Goal: Obtain resource: Download file/media

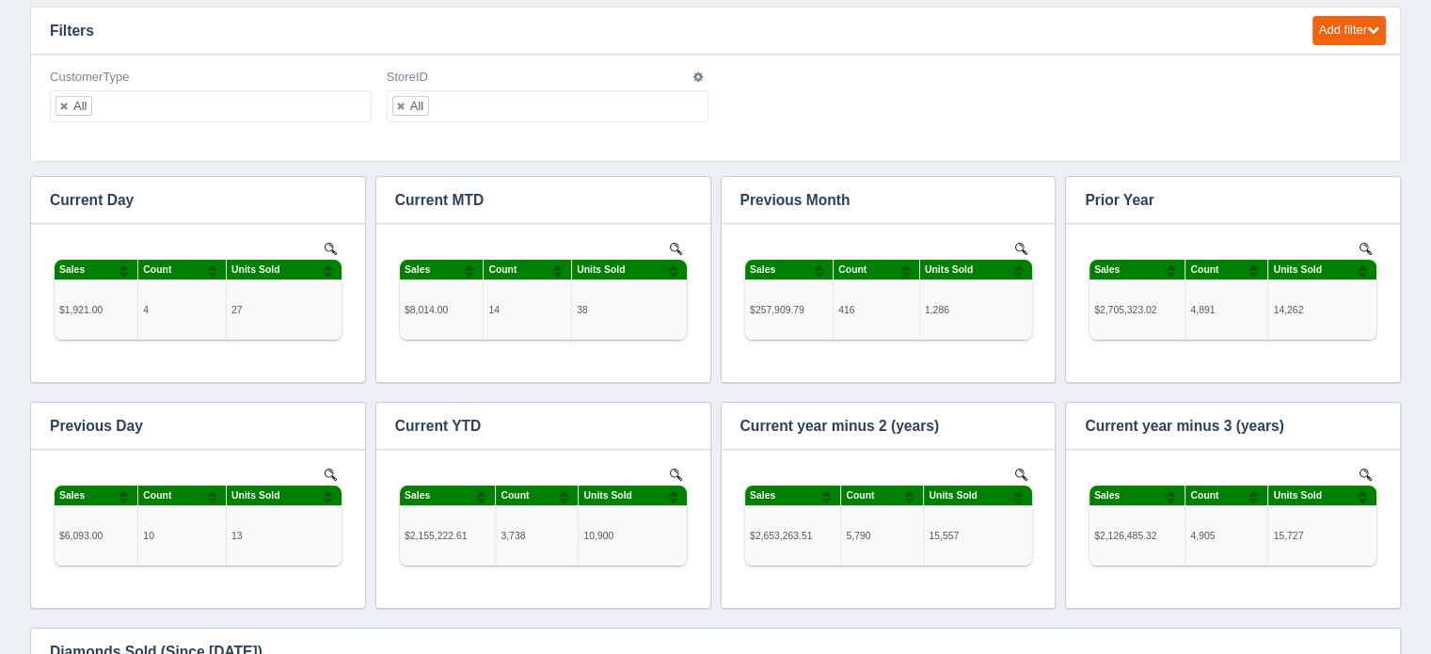
scroll to position [640, 1317]
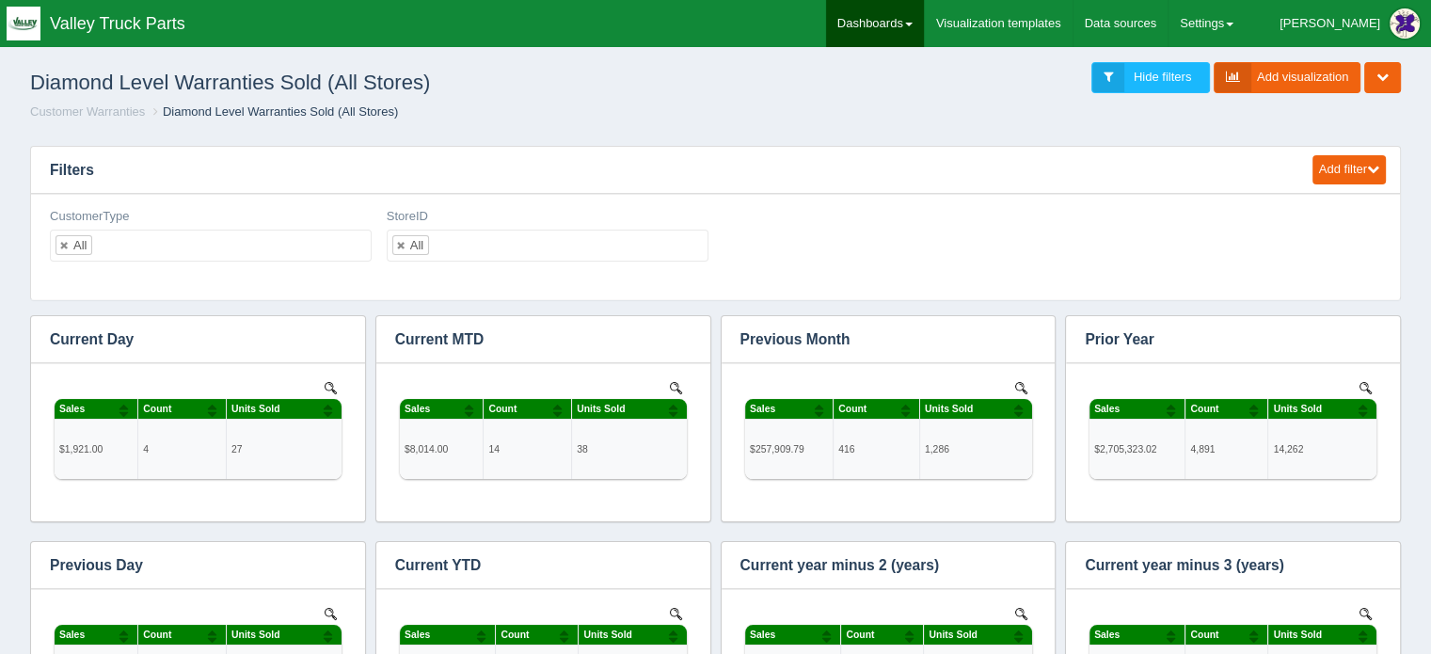
click at [924, 15] on link "Dashboards" at bounding box center [875, 23] width 98 height 47
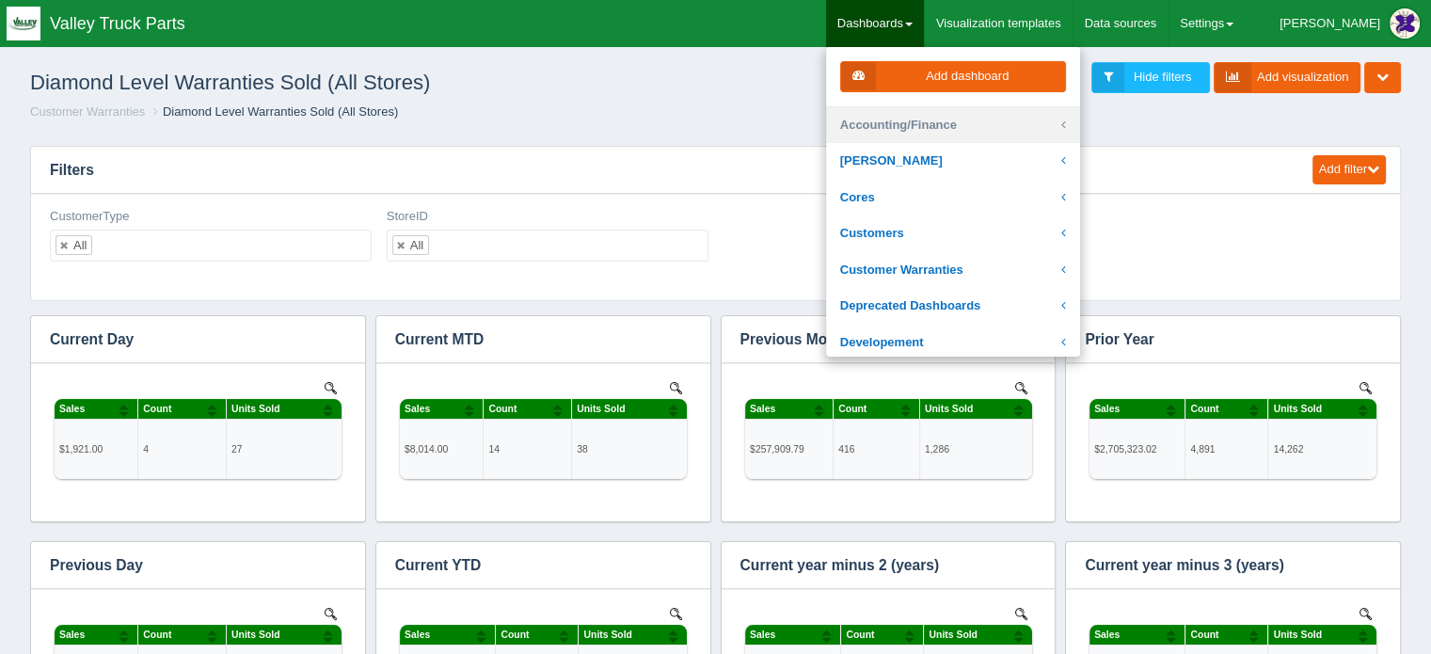
click at [946, 119] on link "Accounting/Finance" at bounding box center [953, 125] width 254 height 37
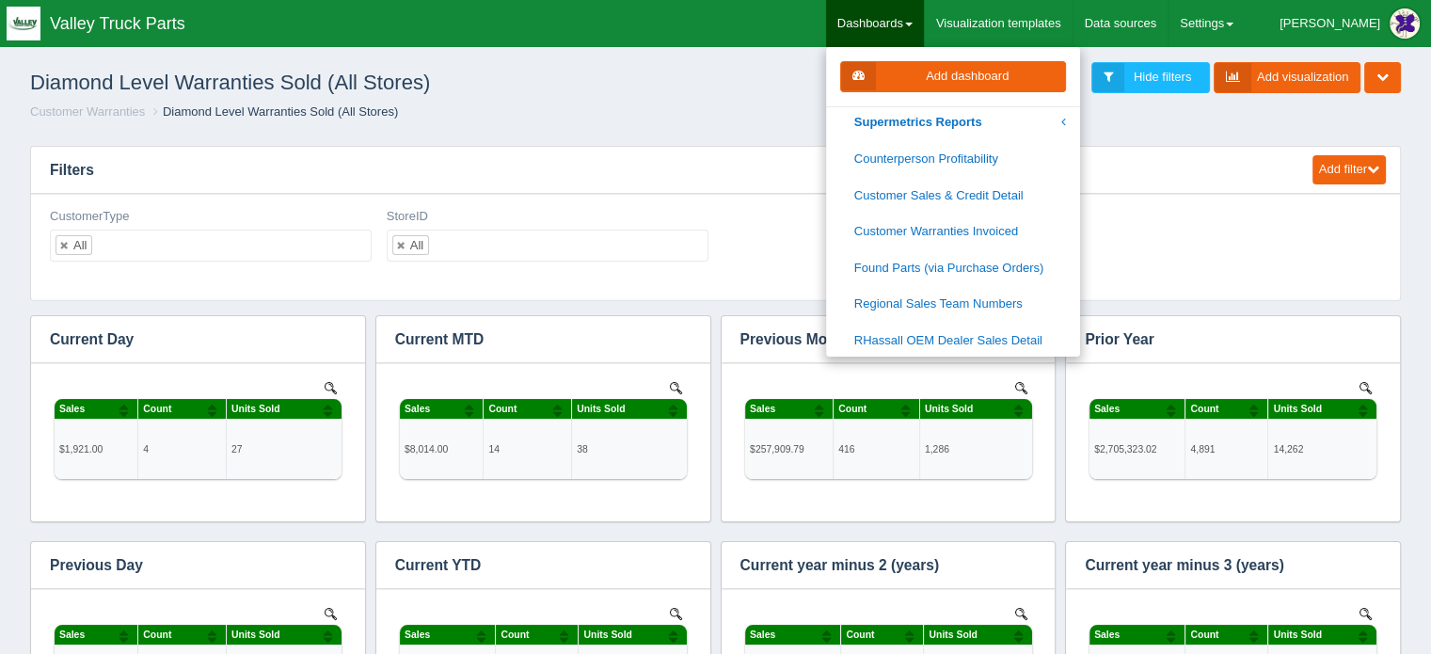
scroll to position [0, 0]
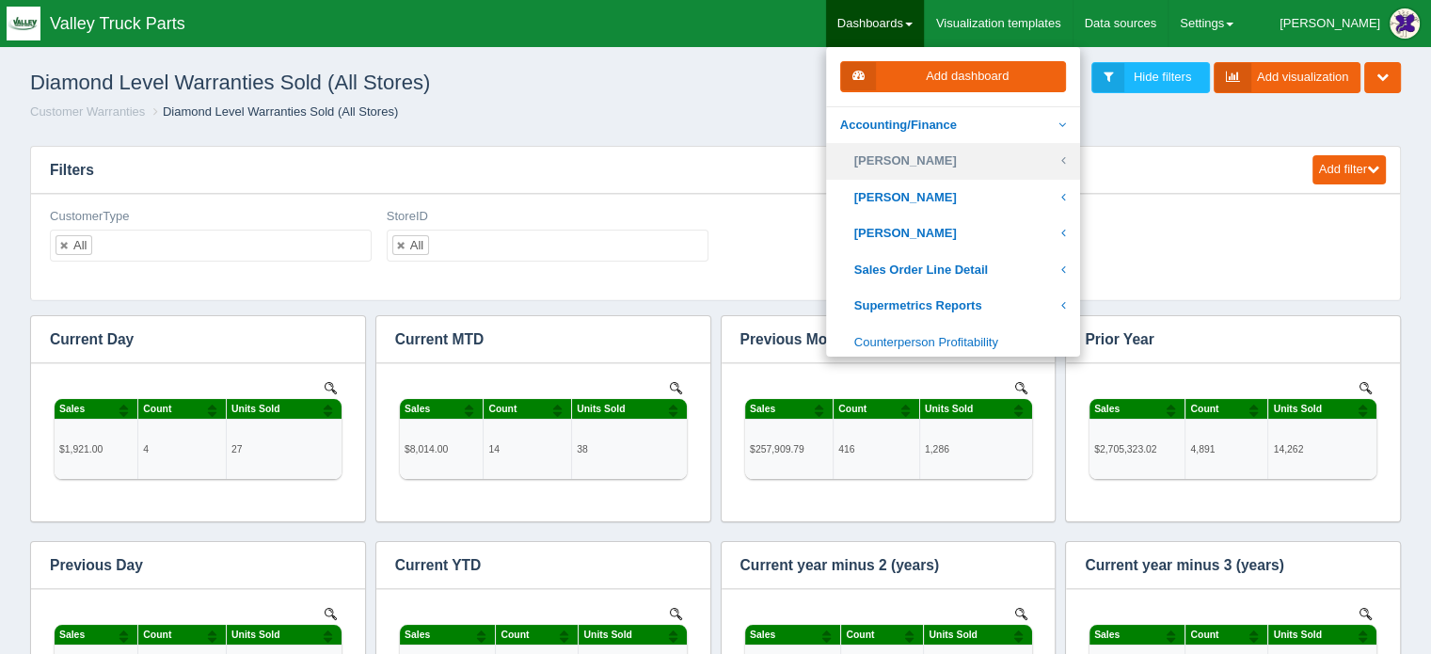
click at [967, 157] on link "[PERSON_NAME]" at bounding box center [953, 161] width 254 height 37
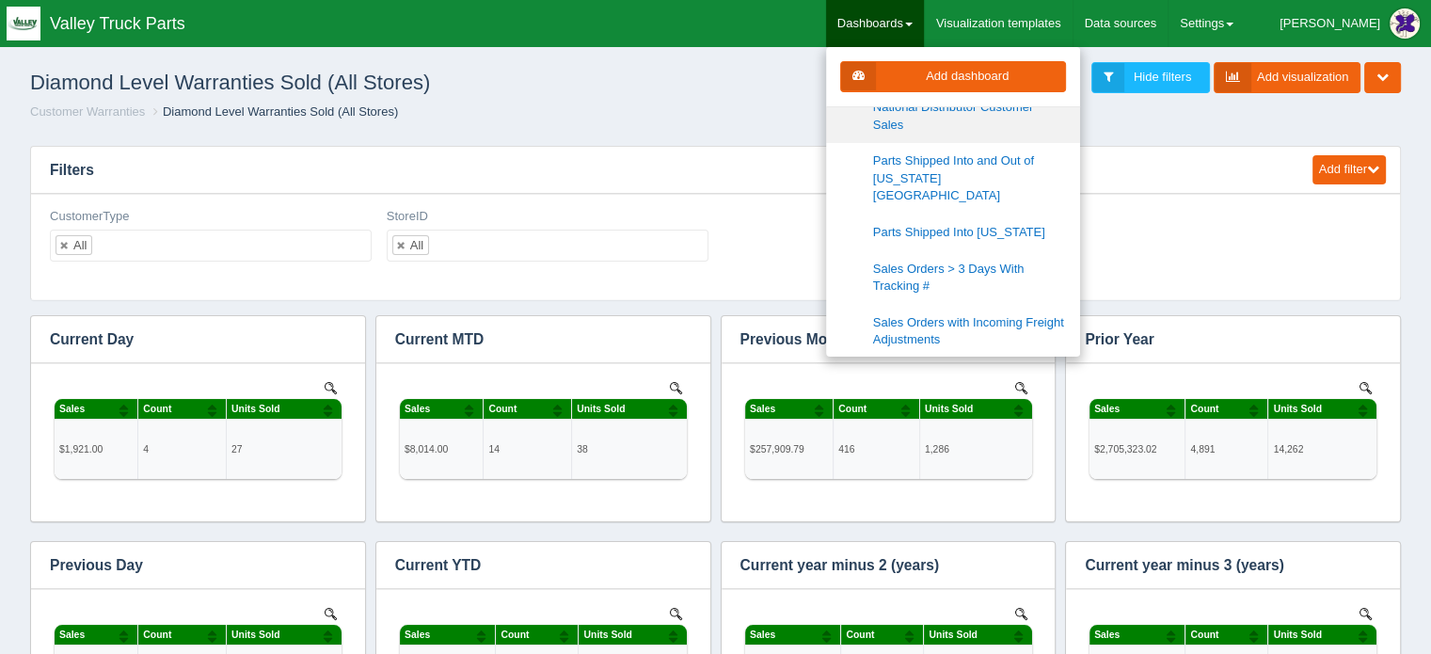
scroll to position [376, 0]
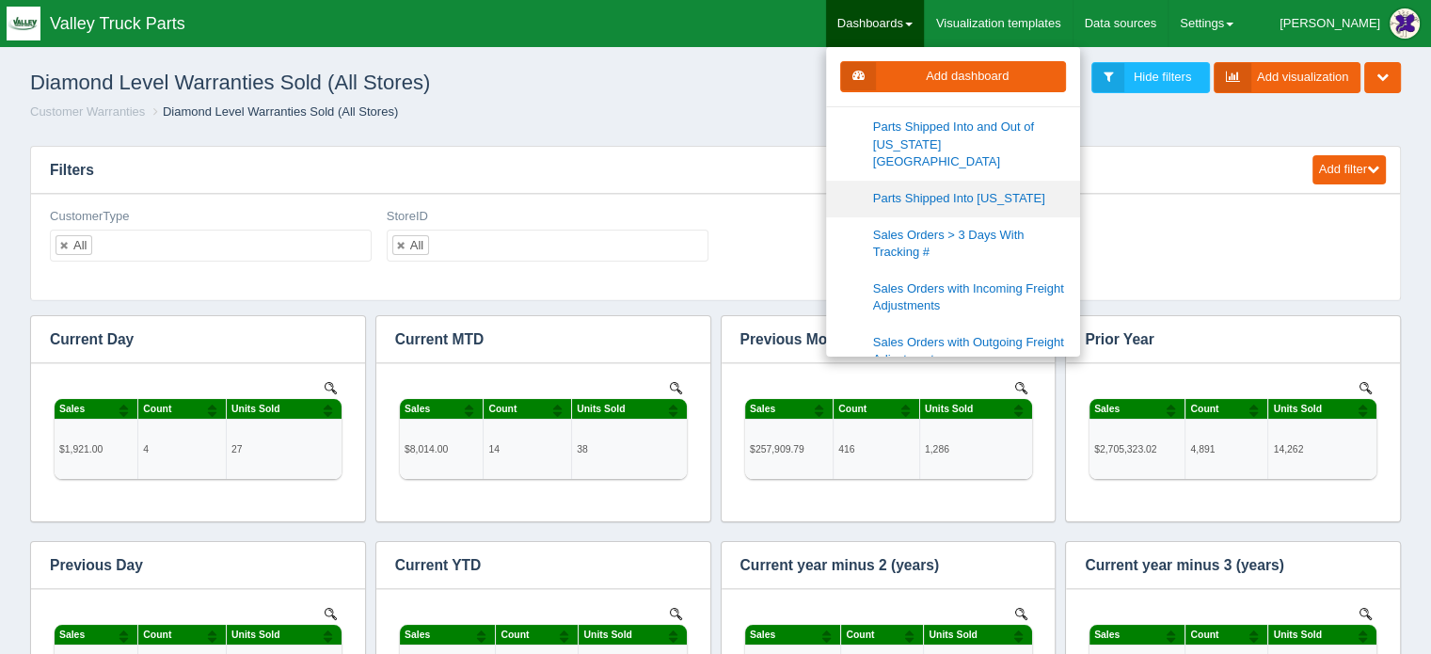
click at [997, 181] on link "Parts Shipped Into [US_STATE]" at bounding box center [953, 199] width 254 height 37
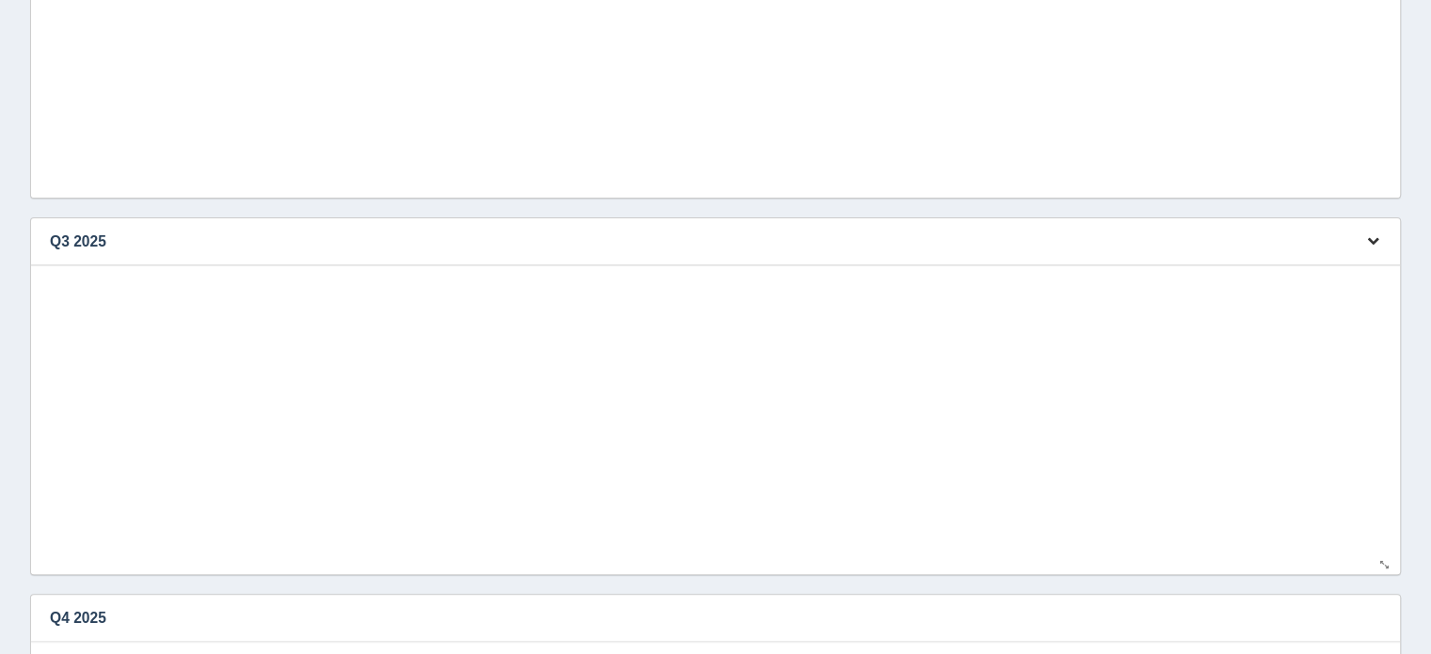
click at [1375, 236] on icon "button" at bounding box center [1373, 240] width 12 height 12
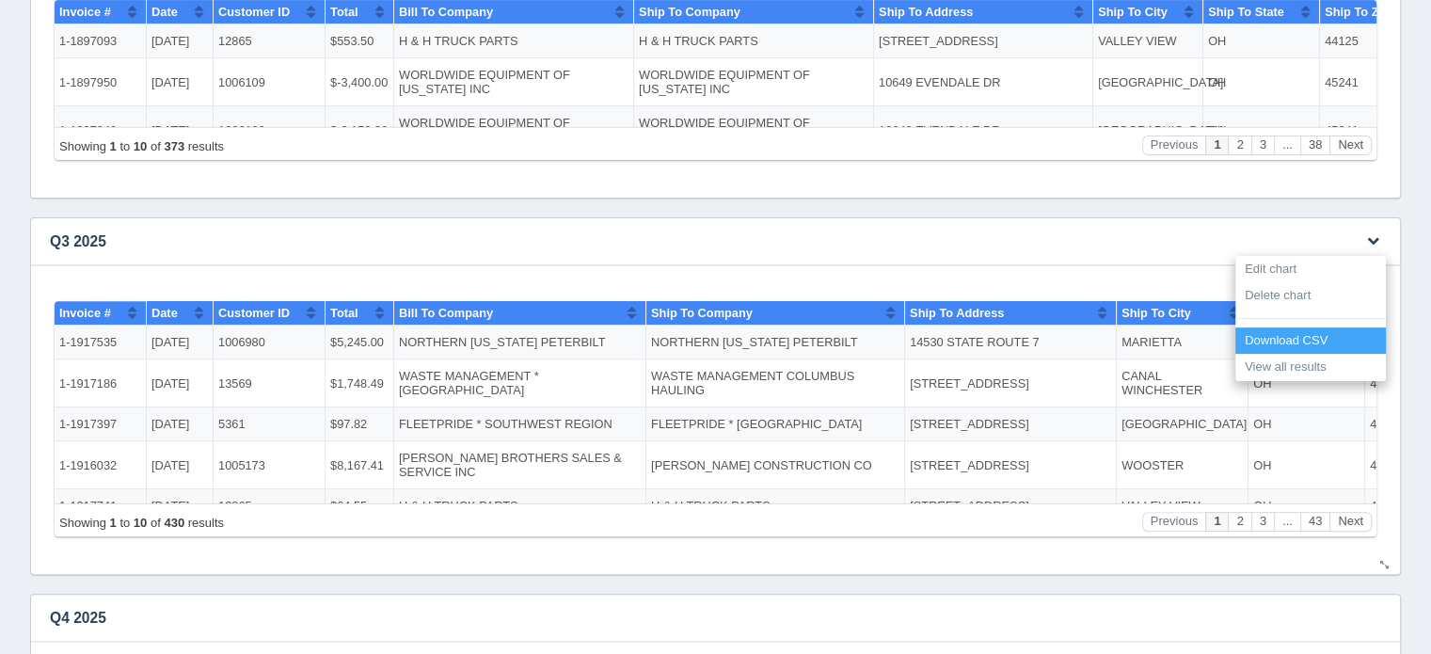
click at [1296, 337] on link "Download CSV" at bounding box center [1310, 340] width 151 height 27
click at [1276, 337] on link "Download CSV" at bounding box center [1310, 340] width 151 height 27
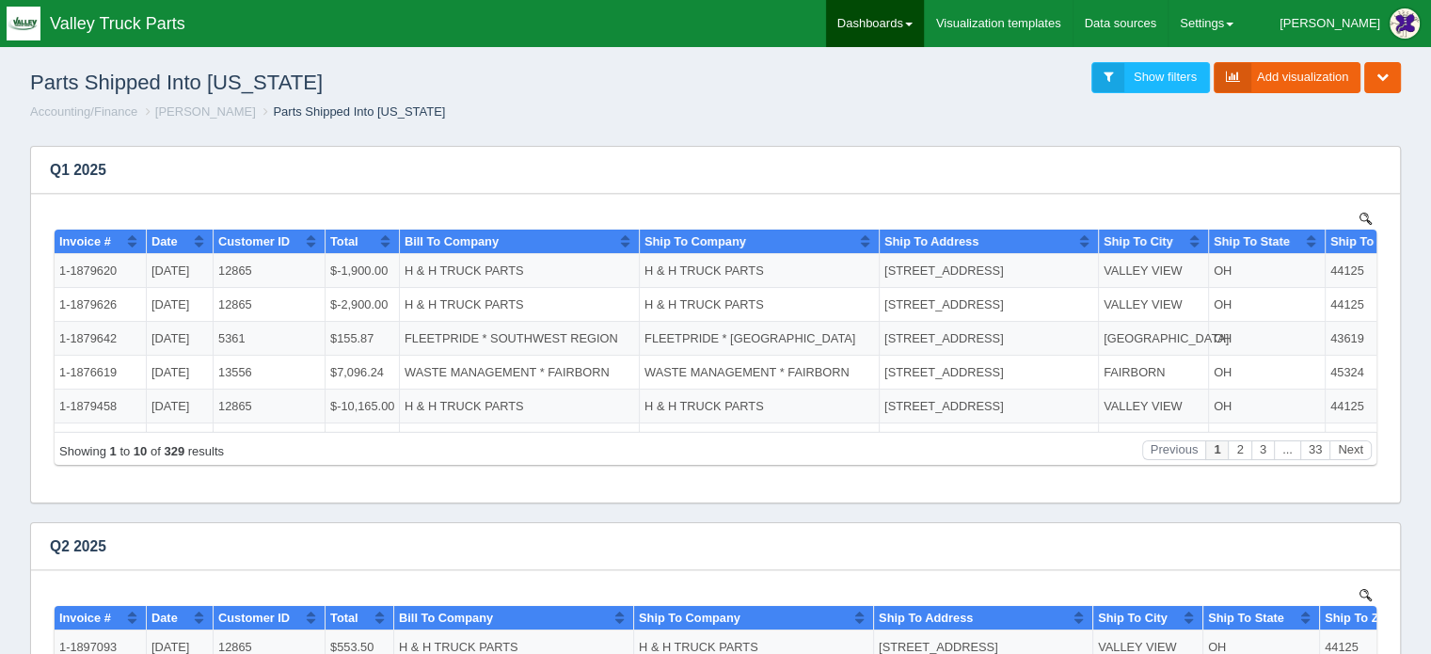
click at [924, 13] on link "Dashboards" at bounding box center [875, 23] width 98 height 47
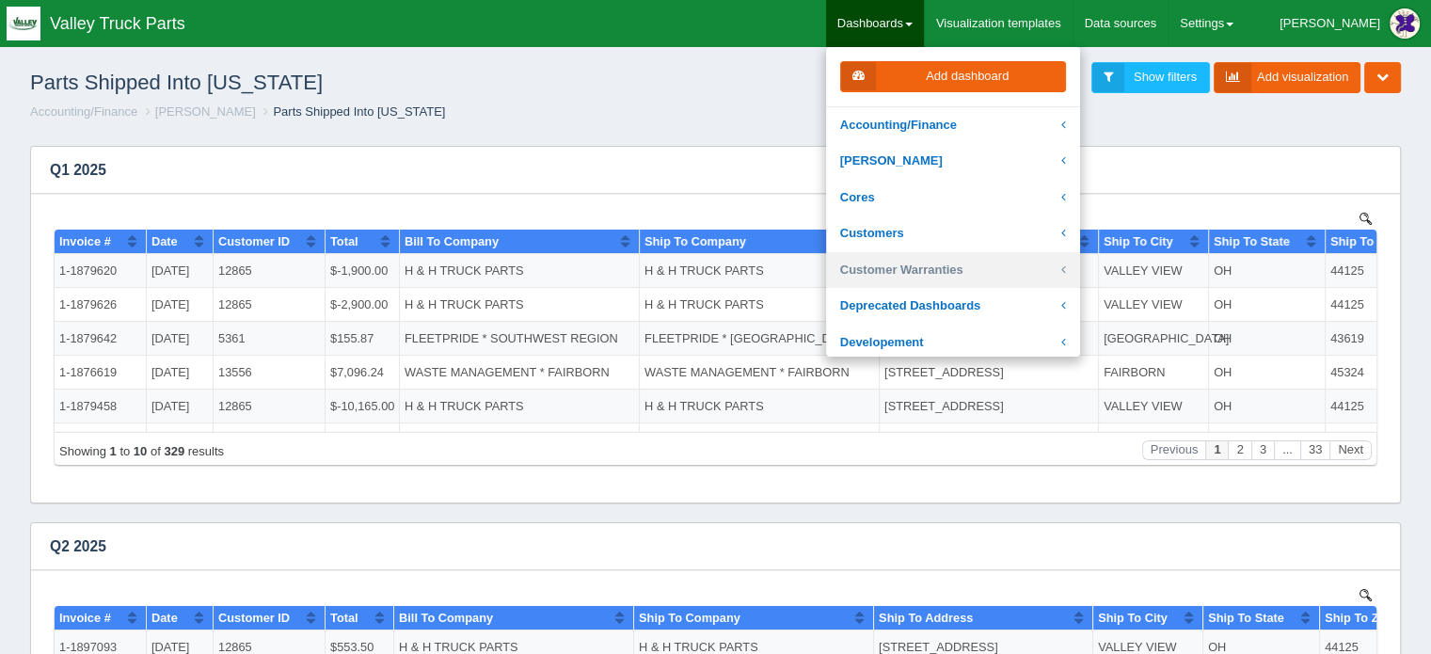
click at [934, 273] on link "Customer Warranties" at bounding box center [953, 270] width 254 height 37
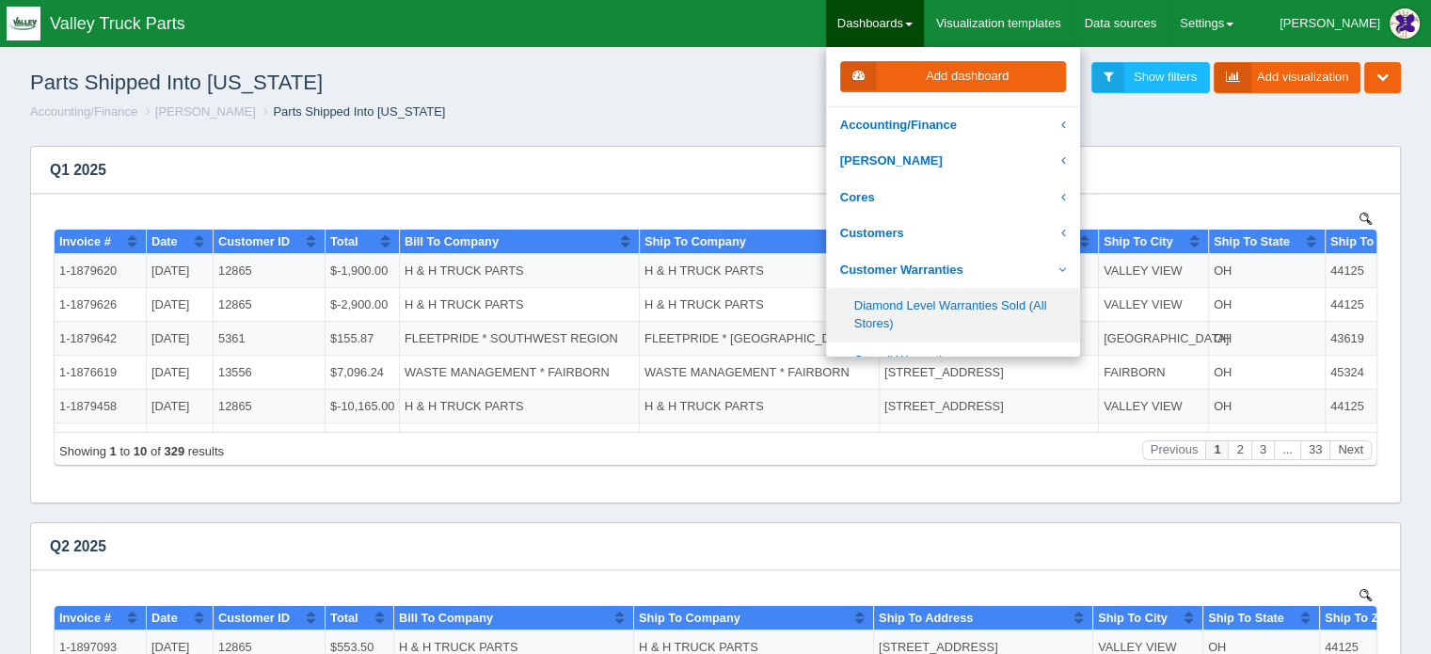
click at [928, 309] on link "Diamond Level Warranties Sold (All Stores)" at bounding box center [953, 315] width 254 height 54
